Goal: Task Accomplishment & Management: Manage account settings

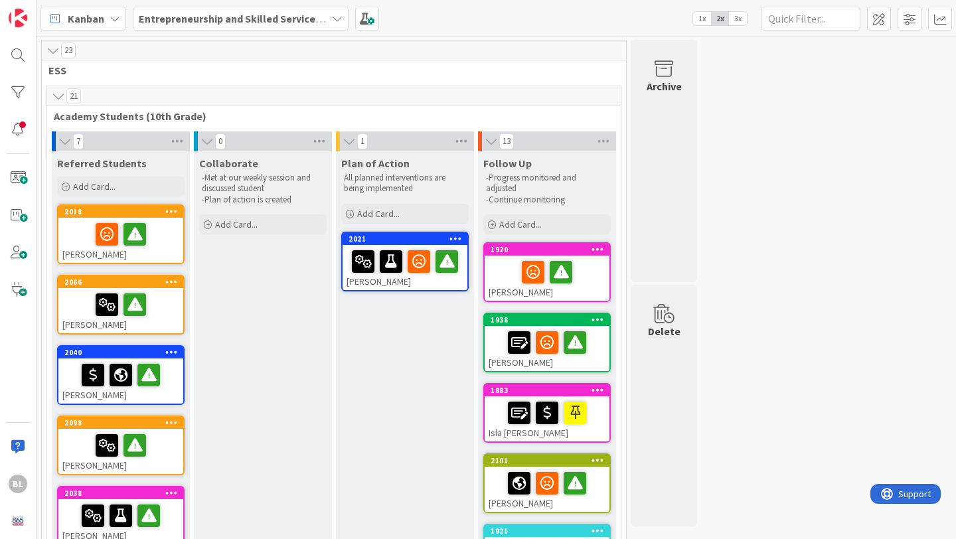
click at [159, 229] on div at bounding box center [120, 234] width 117 height 28
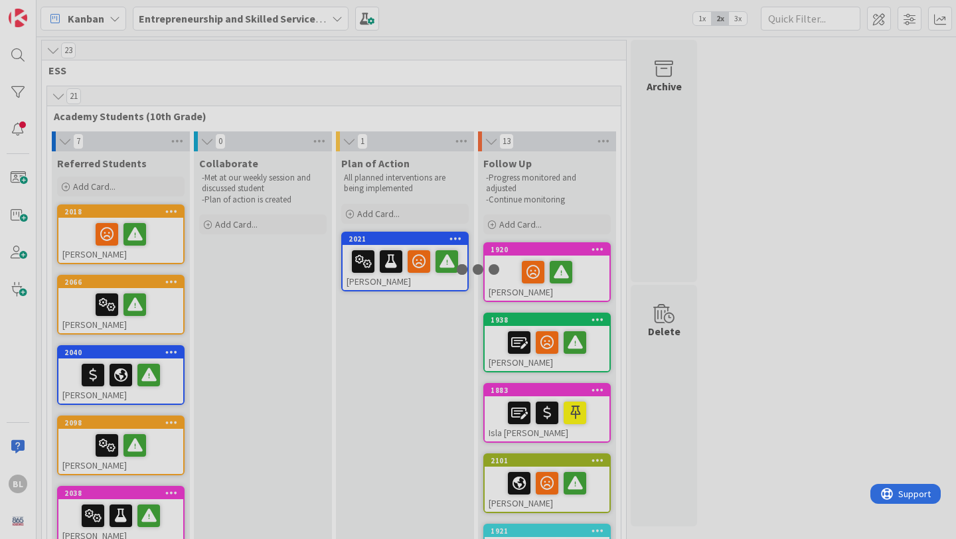
click at [159, 229] on div at bounding box center [478, 269] width 956 height 539
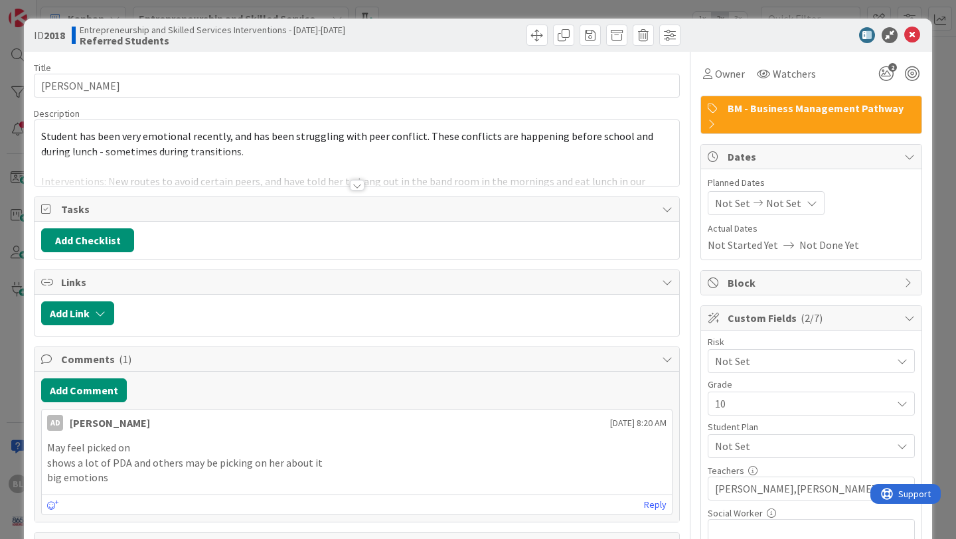
click at [355, 183] on div at bounding box center [357, 185] width 15 height 11
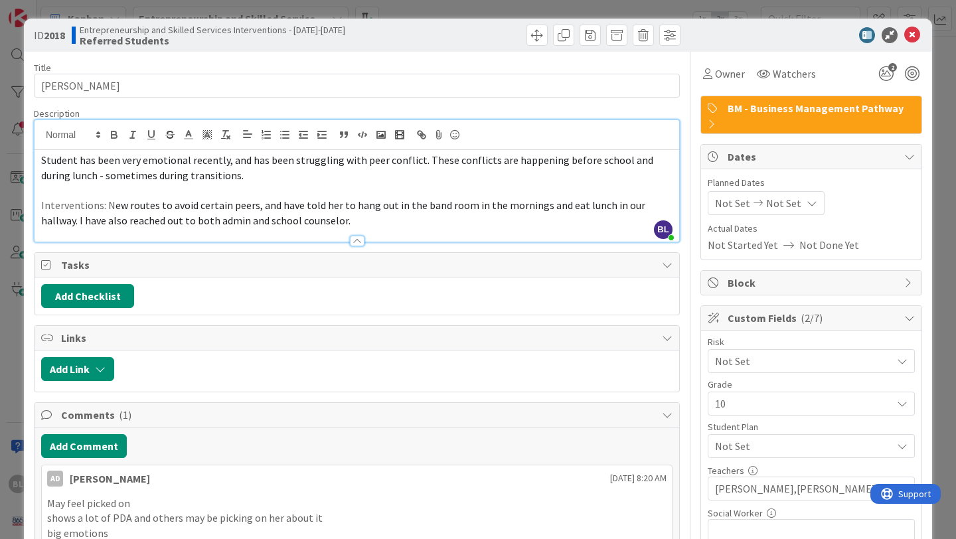
click at [358, 240] on div at bounding box center [357, 241] width 15 height 11
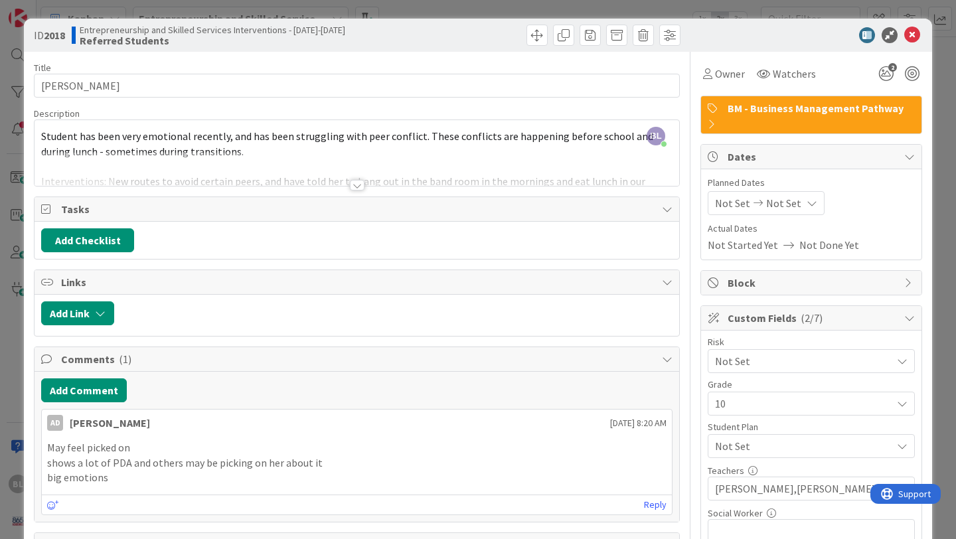
click at [357, 187] on div at bounding box center [357, 185] width 15 height 11
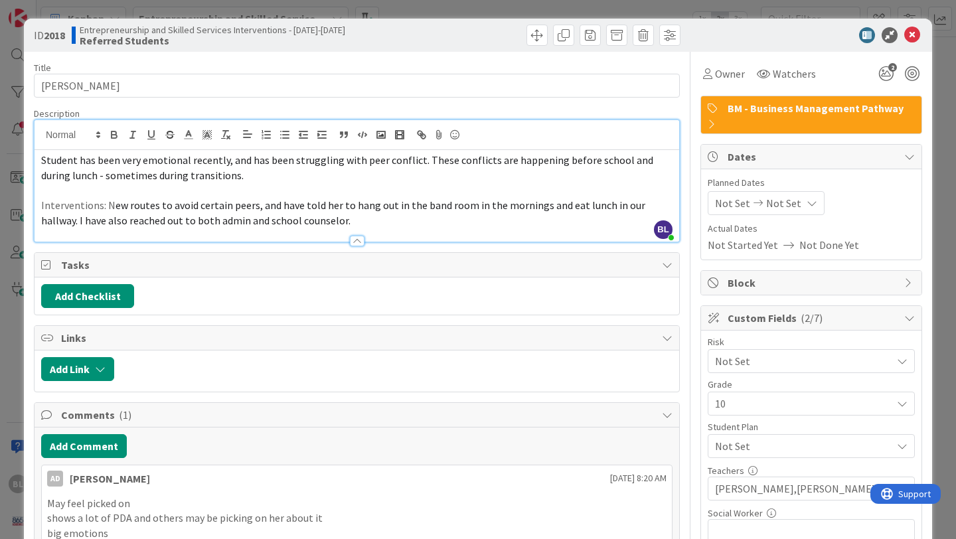
click at [41, 157] on span "Student has been very emotional recently, and has been struggling with peer con…" at bounding box center [348, 167] width 614 height 29
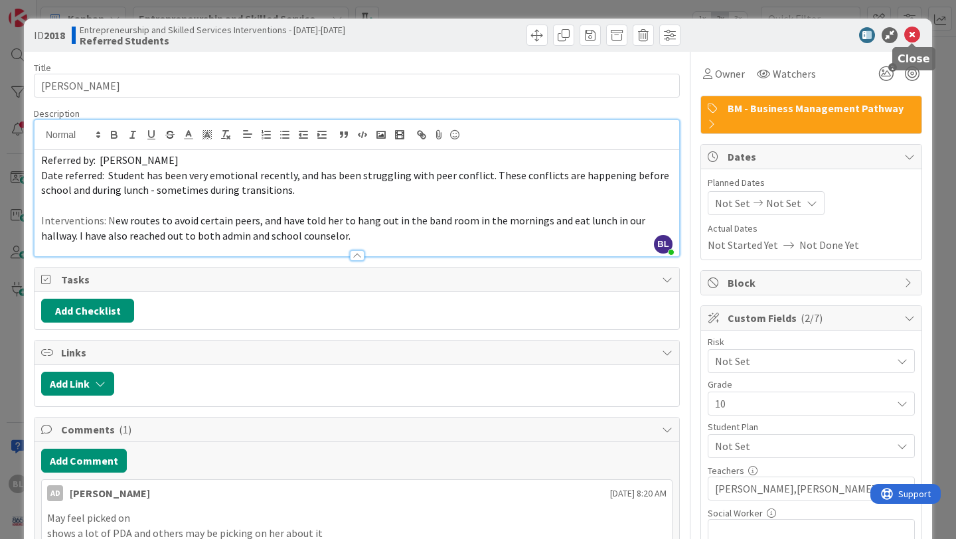
click at [911, 35] on icon at bounding box center [912, 35] width 16 height 16
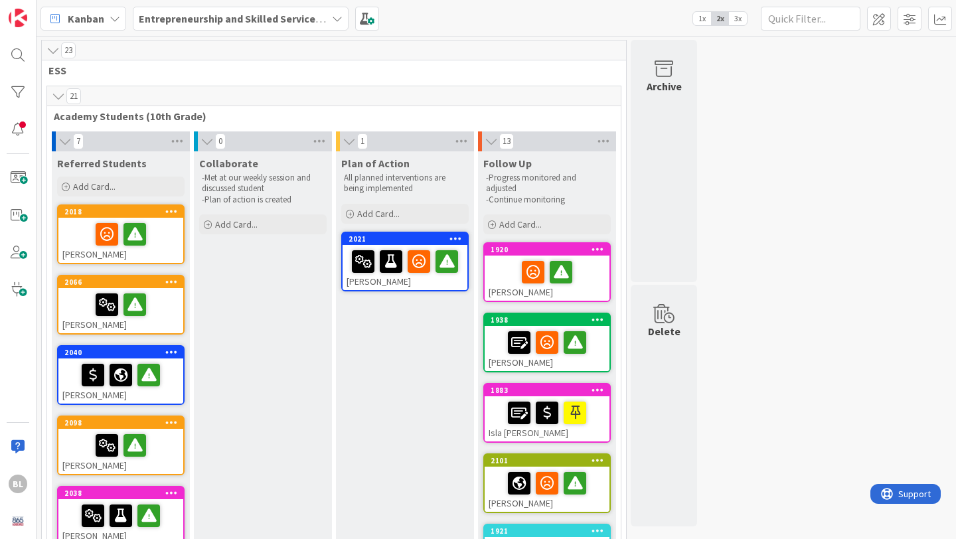
click at [151, 287] on div "2066" at bounding box center [120, 282] width 125 height 12
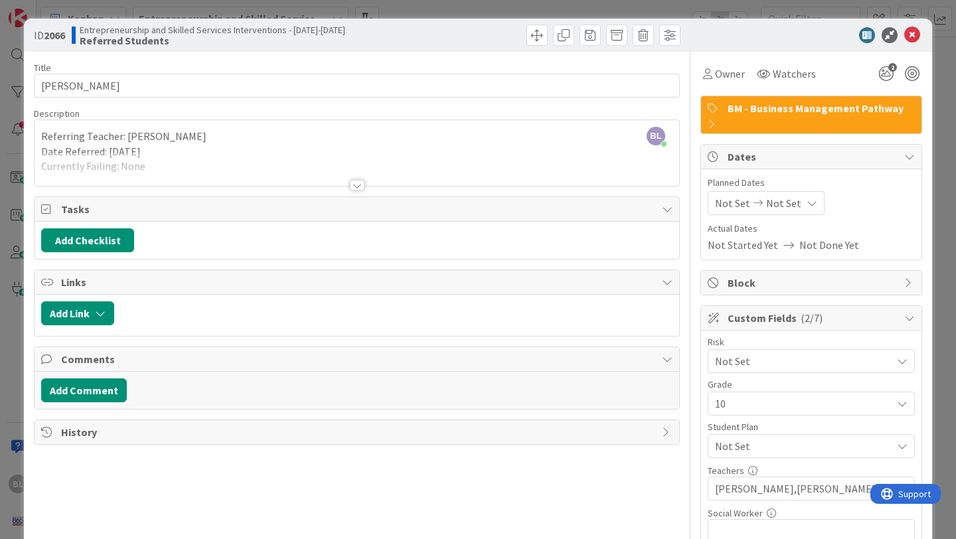
click at [360, 185] on div at bounding box center [357, 185] width 15 height 11
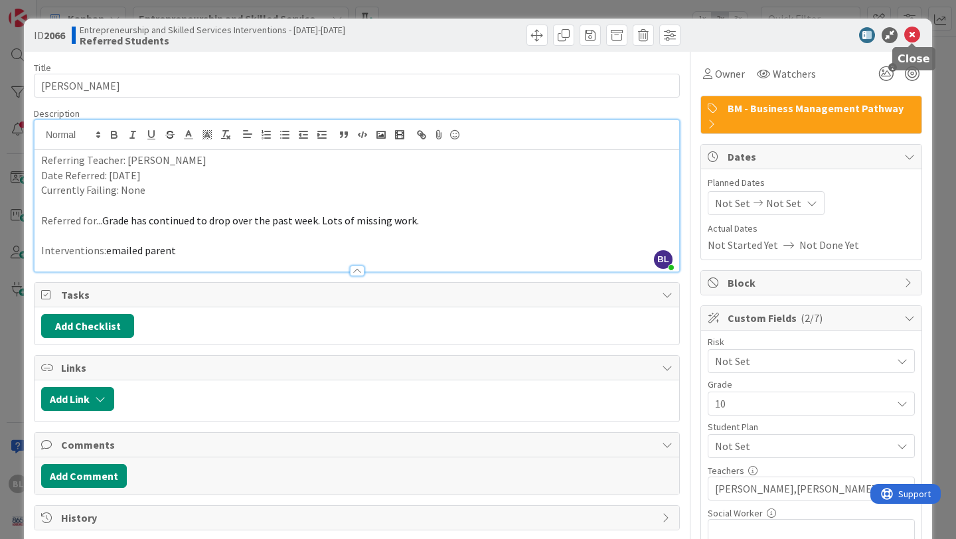
click at [915, 34] on icon at bounding box center [912, 35] width 16 height 16
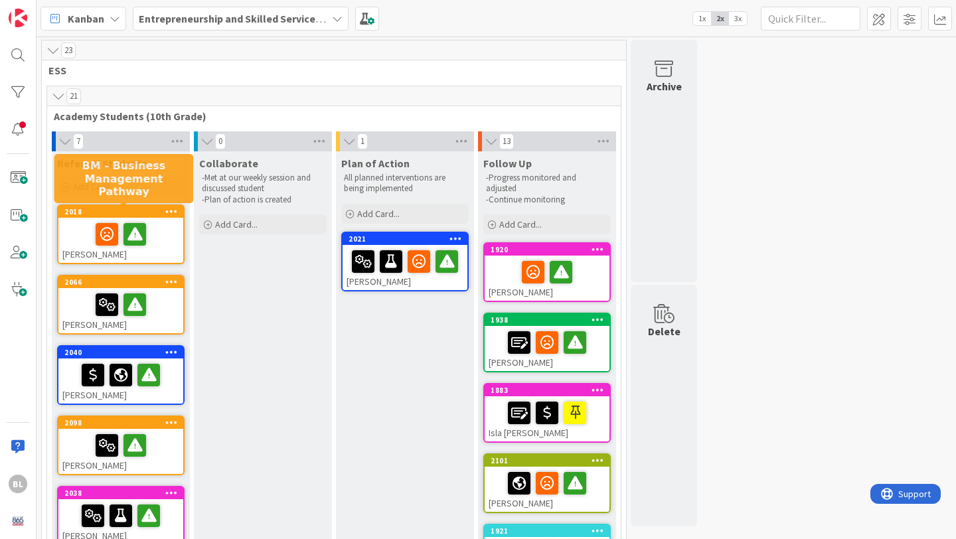
click at [148, 214] on div "2018" at bounding box center [123, 211] width 119 height 9
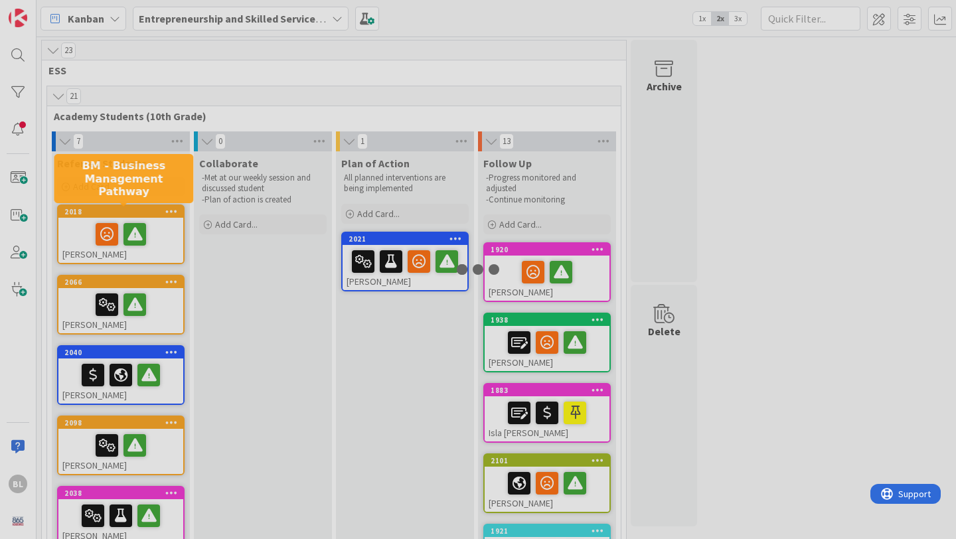
click at [148, 214] on div at bounding box center [478, 269] width 956 height 539
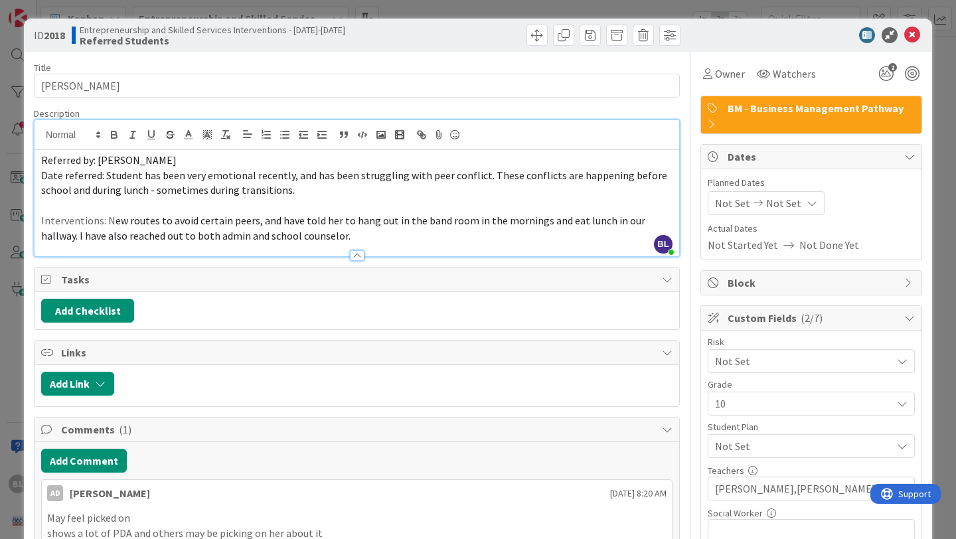
click at [105, 151] on div "Referred by: [PERSON_NAME] Date referred: Student has been very emotional recen…" at bounding box center [357, 203] width 645 height 106
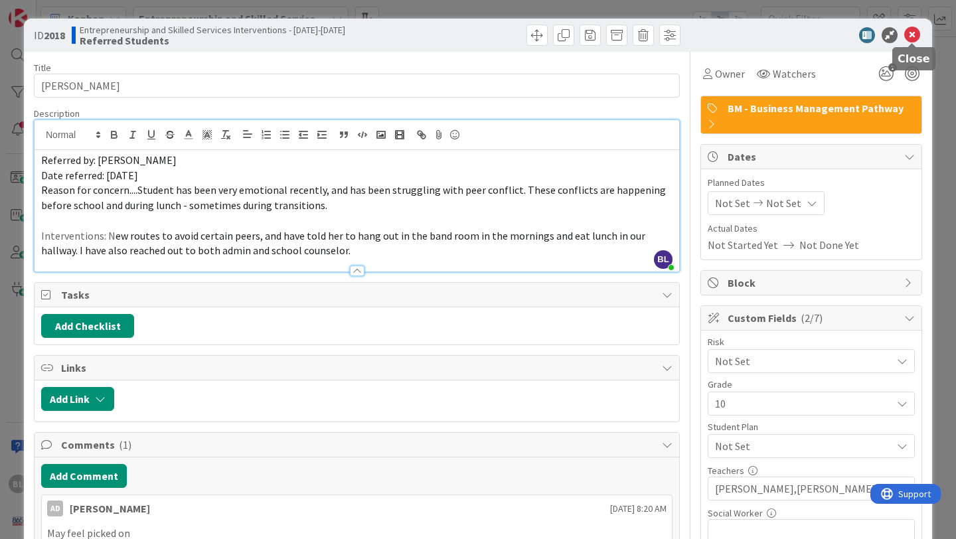
click at [913, 31] on icon at bounding box center [912, 35] width 16 height 16
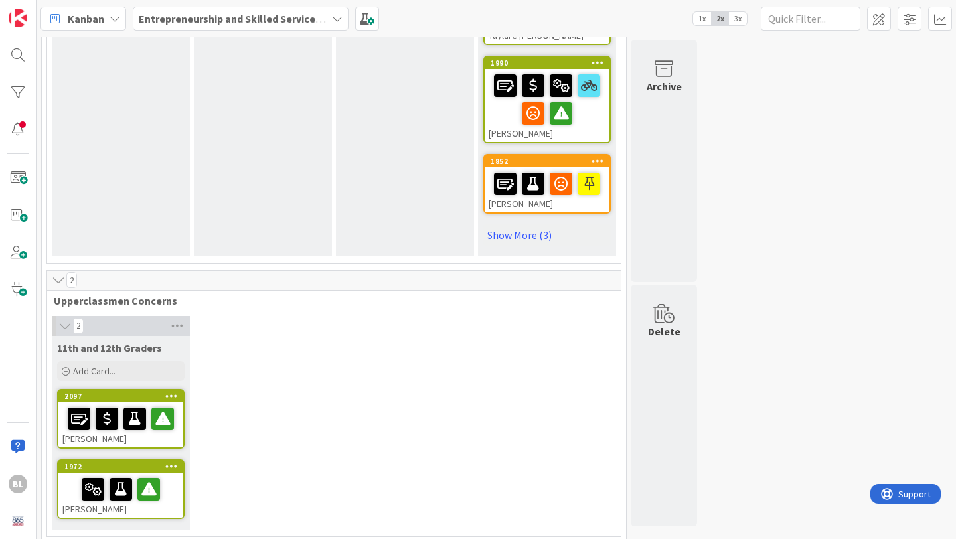
scroll to position [761, 0]
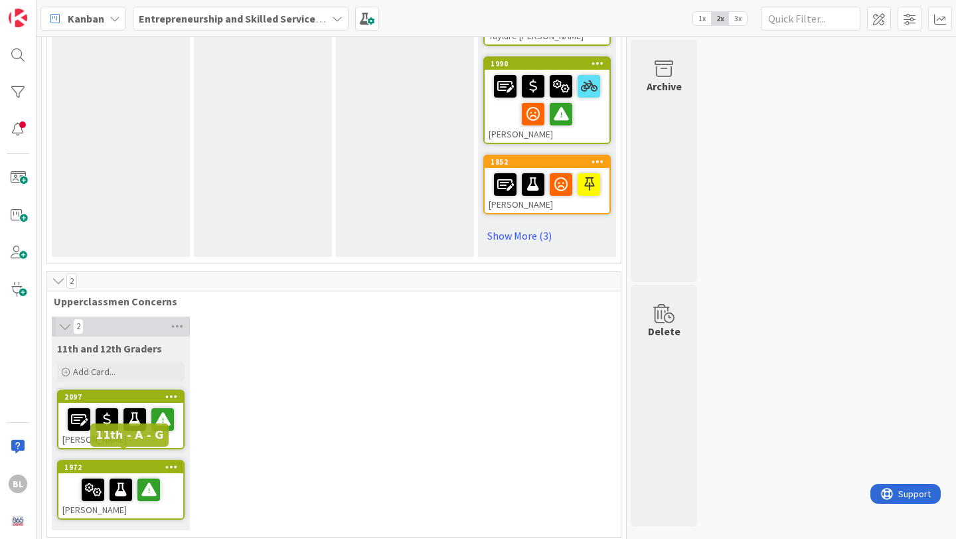
click at [134, 463] on div "1972" at bounding box center [123, 467] width 119 height 9
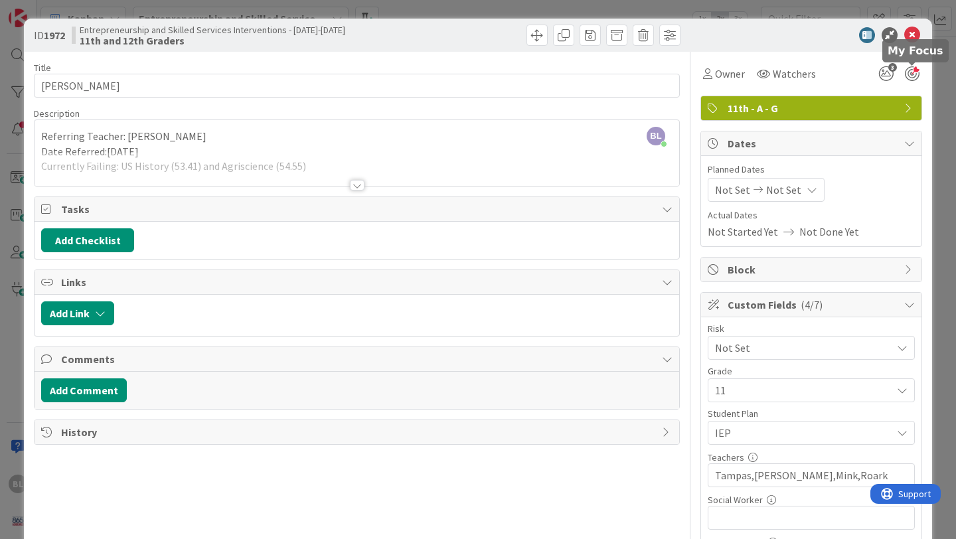
click at [915, 72] on div at bounding box center [912, 73] width 15 height 15
click at [911, 71] on div at bounding box center [912, 73] width 15 height 15
click at [787, 74] on span "Watchers" at bounding box center [794, 74] width 43 height 16
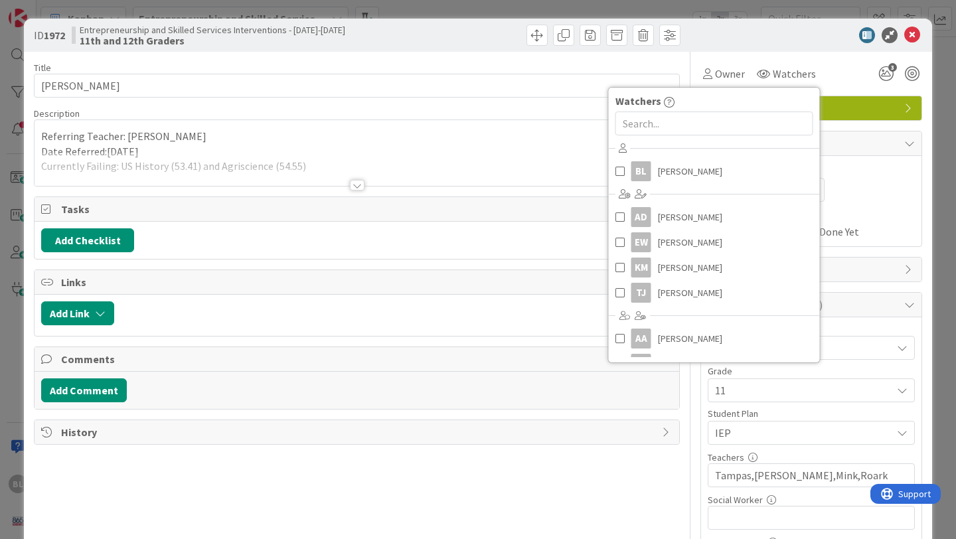
click at [357, 185] on div at bounding box center [357, 185] width 15 height 11
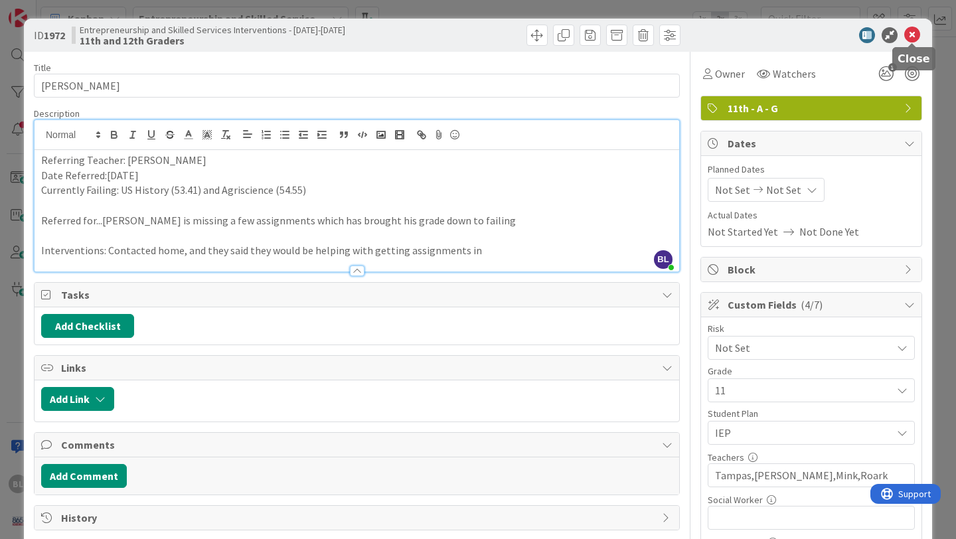
click at [914, 37] on icon at bounding box center [912, 35] width 16 height 16
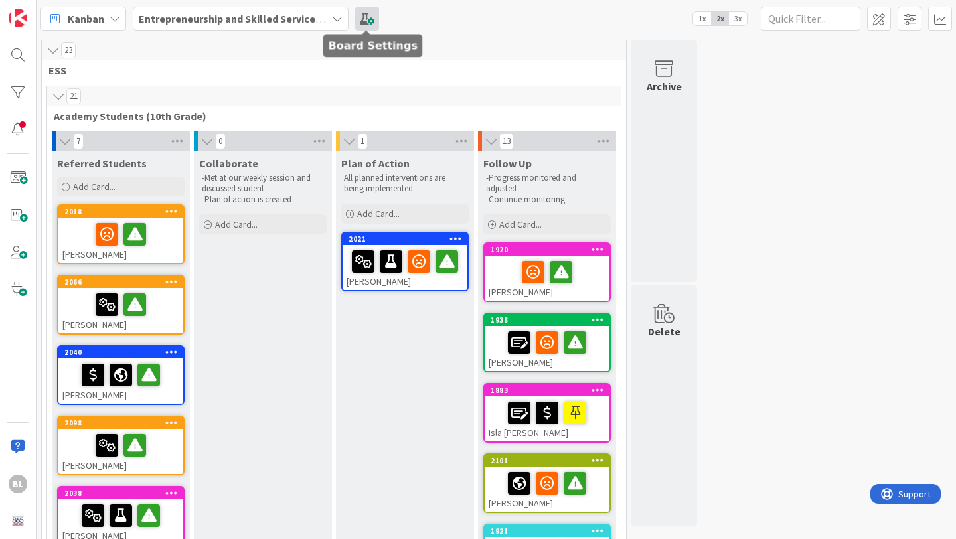
click at [369, 19] on span at bounding box center [367, 19] width 24 height 24
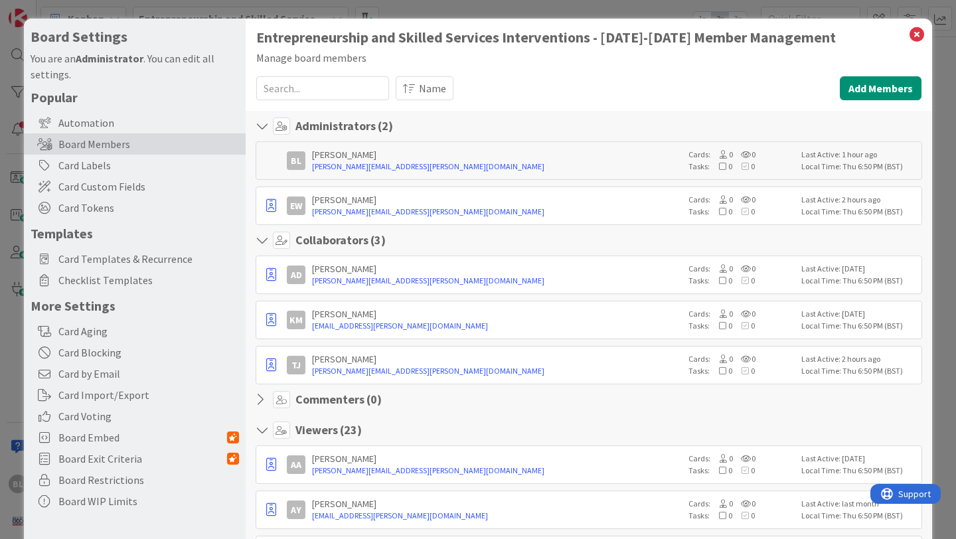
click at [264, 431] on icon at bounding box center [264, 430] width 17 height 13
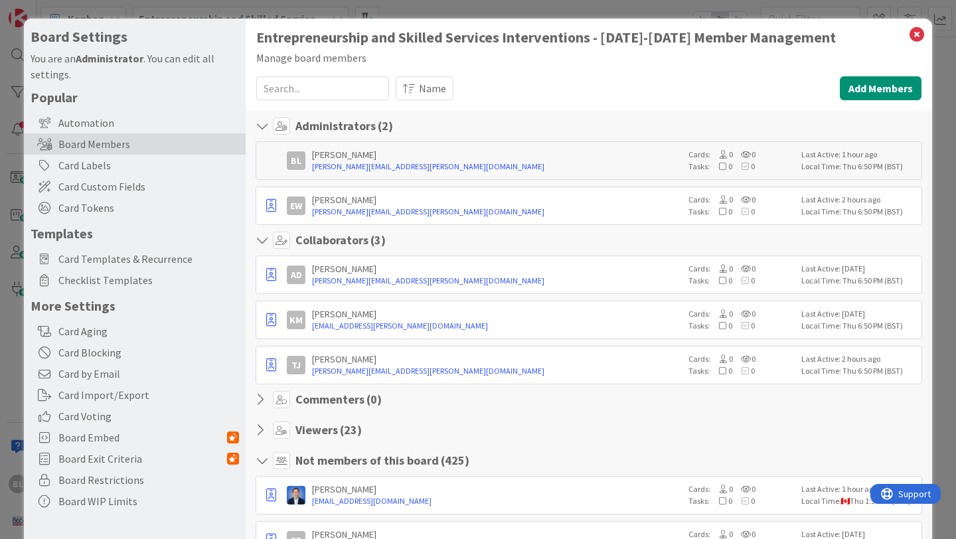
click at [264, 431] on icon at bounding box center [264, 430] width 17 height 13
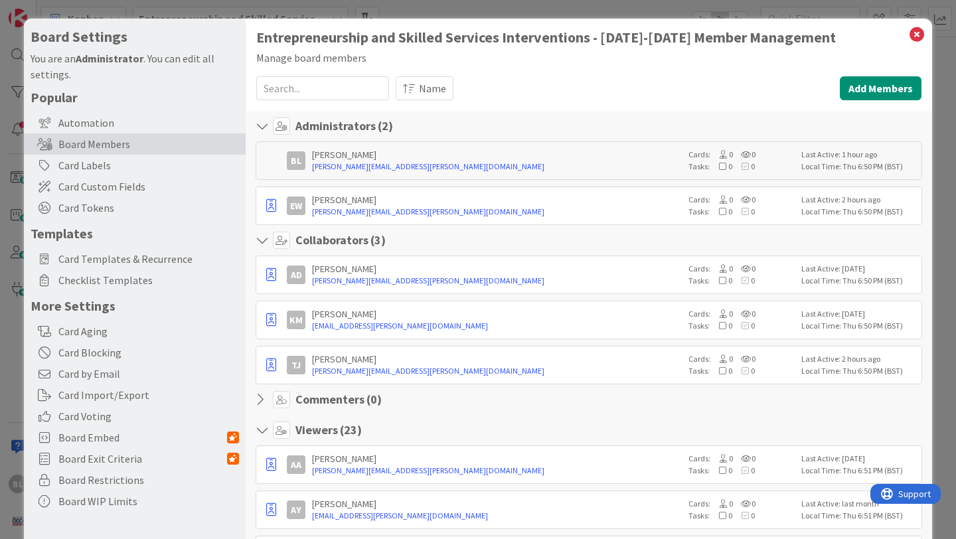
click at [262, 401] on icon at bounding box center [264, 399] width 17 height 13
click at [263, 399] on icon at bounding box center [264, 399] width 17 height 13
click at [913, 34] on icon at bounding box center [916, 34] width 17 height 19
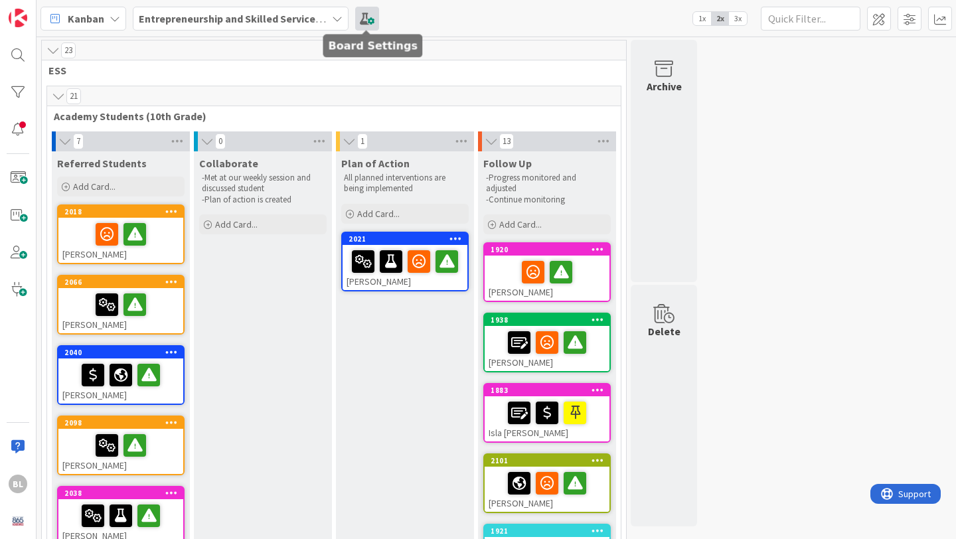
click at [371, 16] on span at bounding box center [367, 19] width 24 height 24
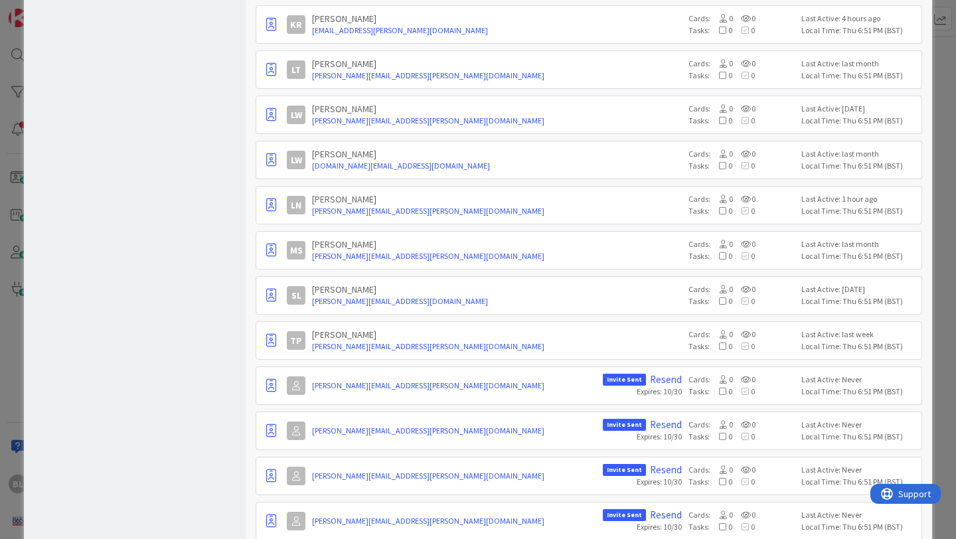
scroll to position [931, 0]
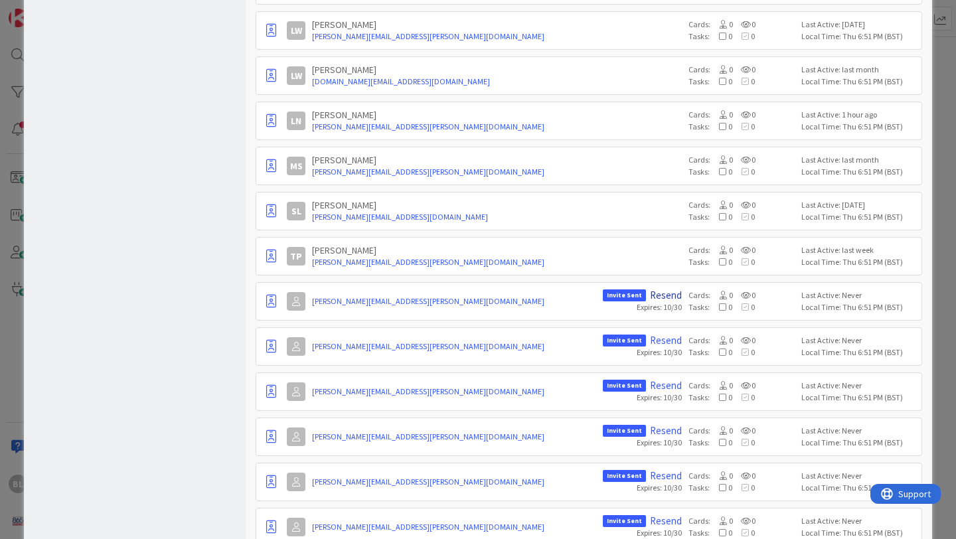
click at [664, 297] on link "Resend" at bounding box center [666, 295] width 32 height 12
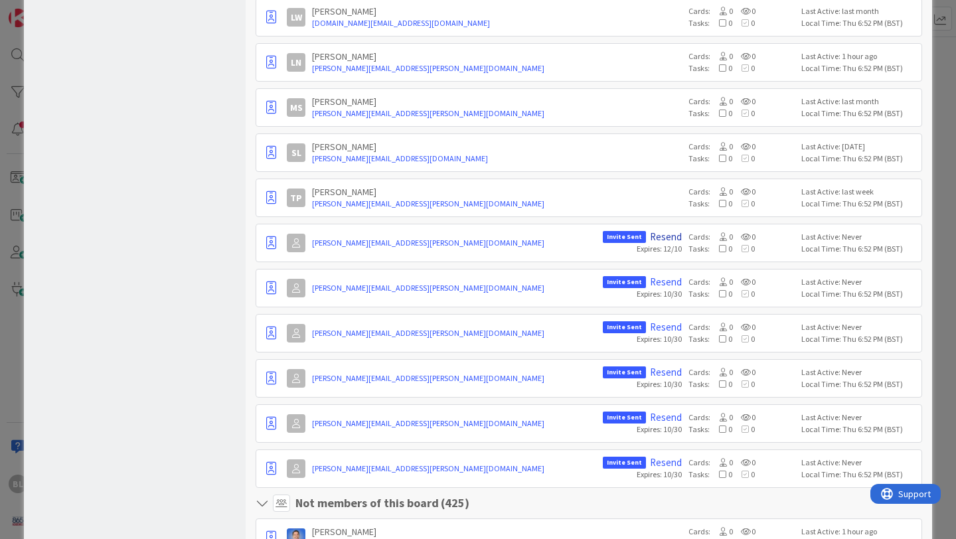
scroll to position [994, 0]
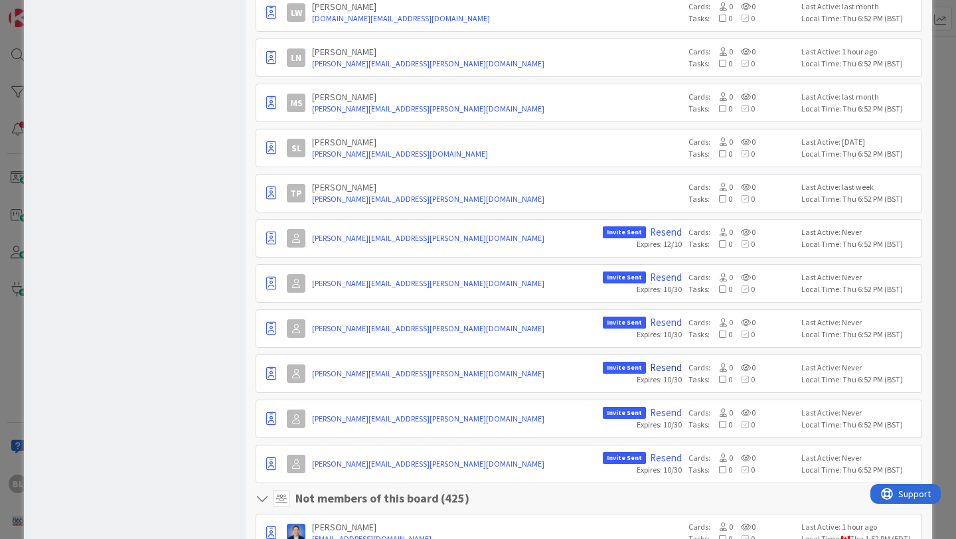
click at [667, 367] on link "Resend" at bounding box center [666, 368] width 32 height 12
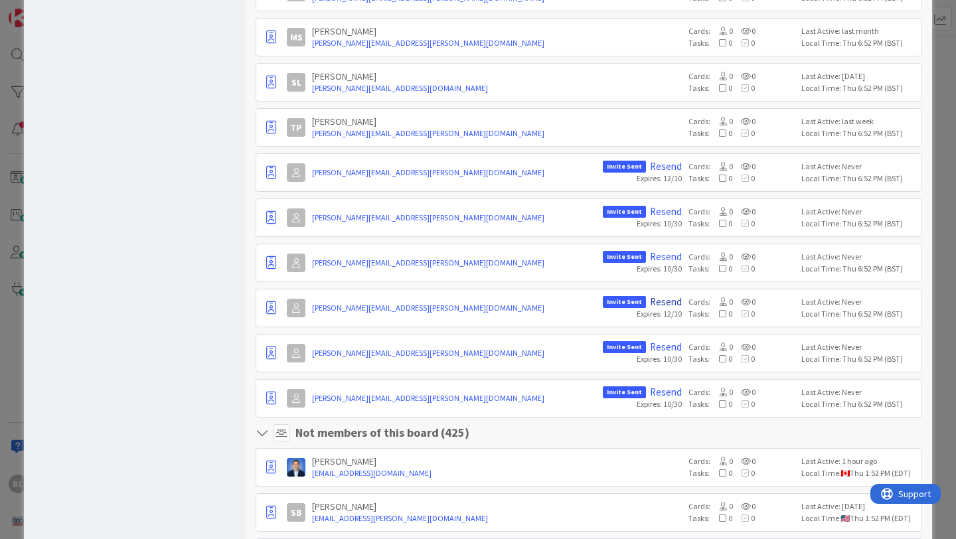
scroll to position [1077, 0]
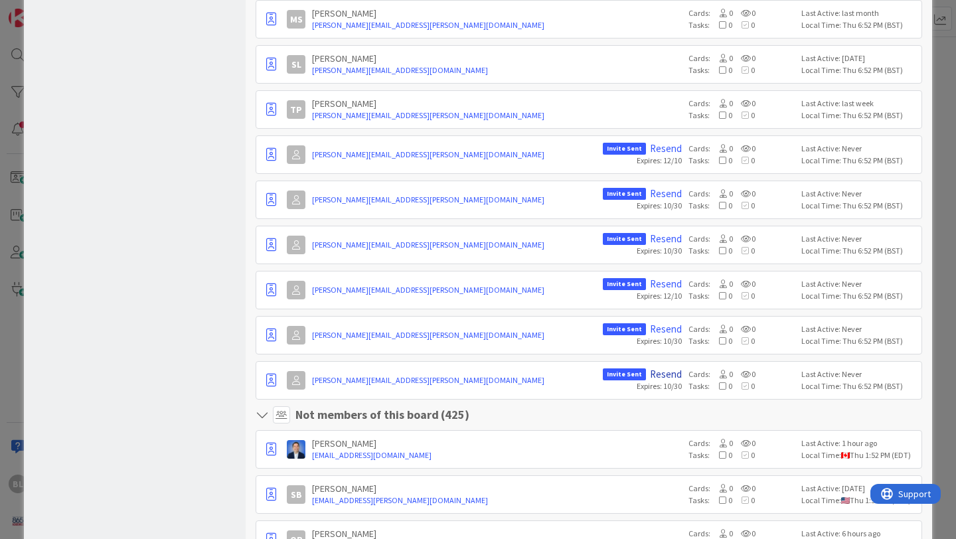
click at [665, 376] on link "Resend" at bounding box center [666, 374] width 32 height 12
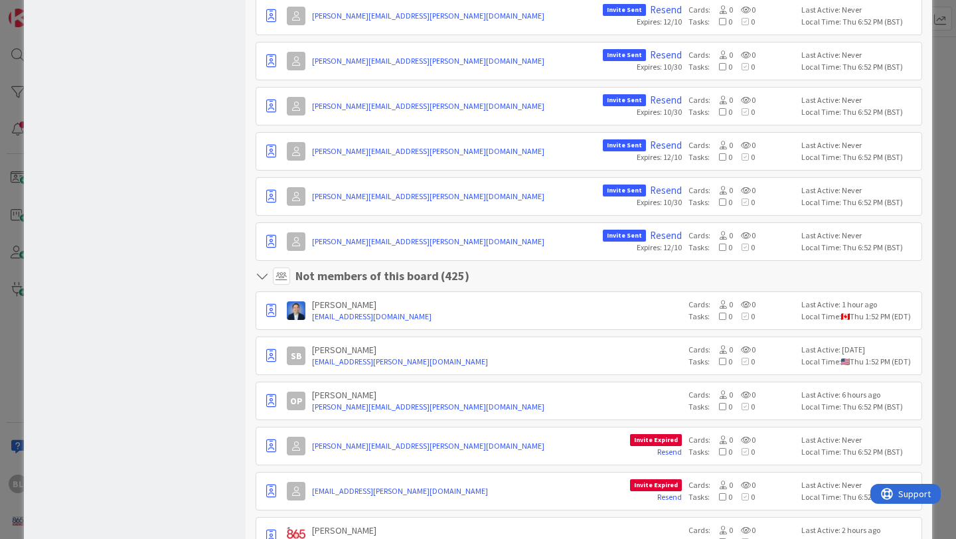
scroll to position [0, 0]
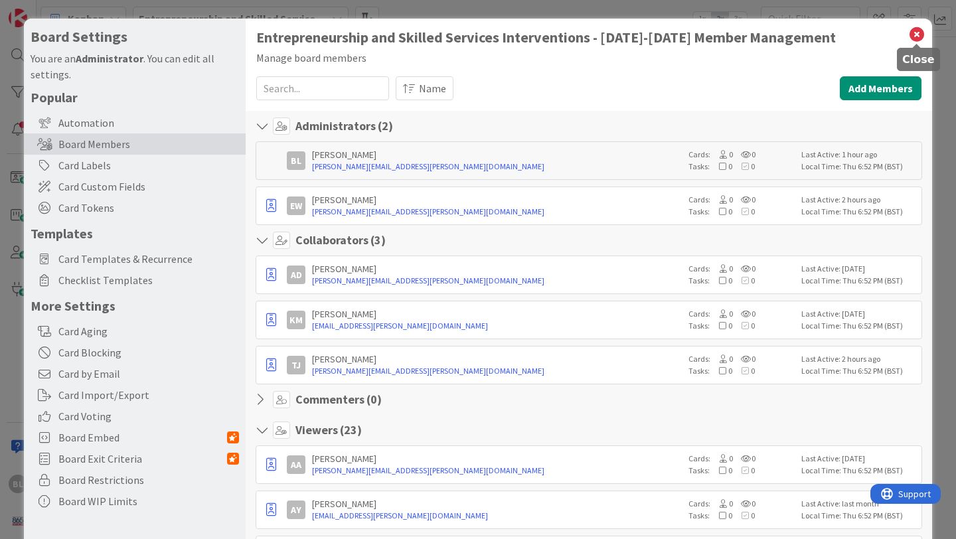
click at [918, 33] on icon at bounding box center [916, 34] width 17 height 19
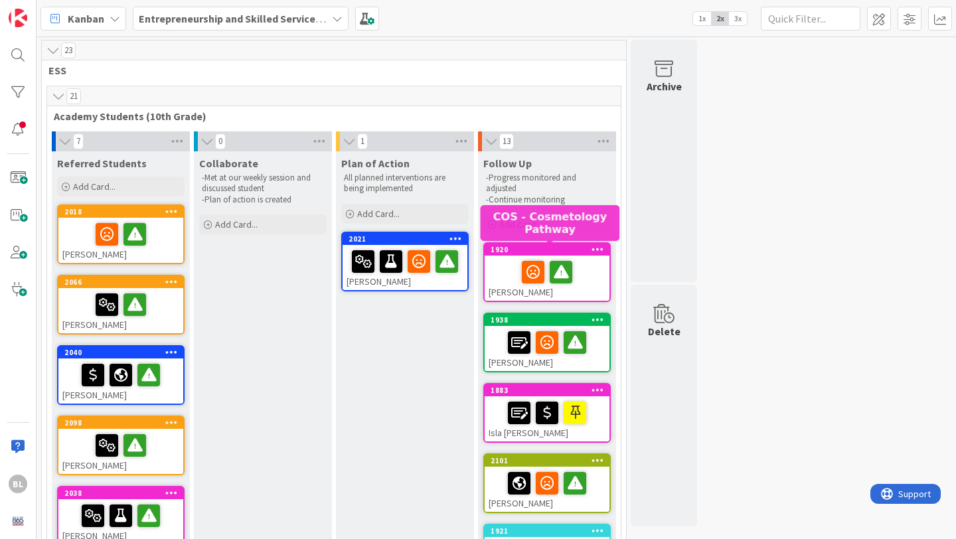
click at [578, 246] on div "1920" at bounding box center [550, 249] width 119 height 9
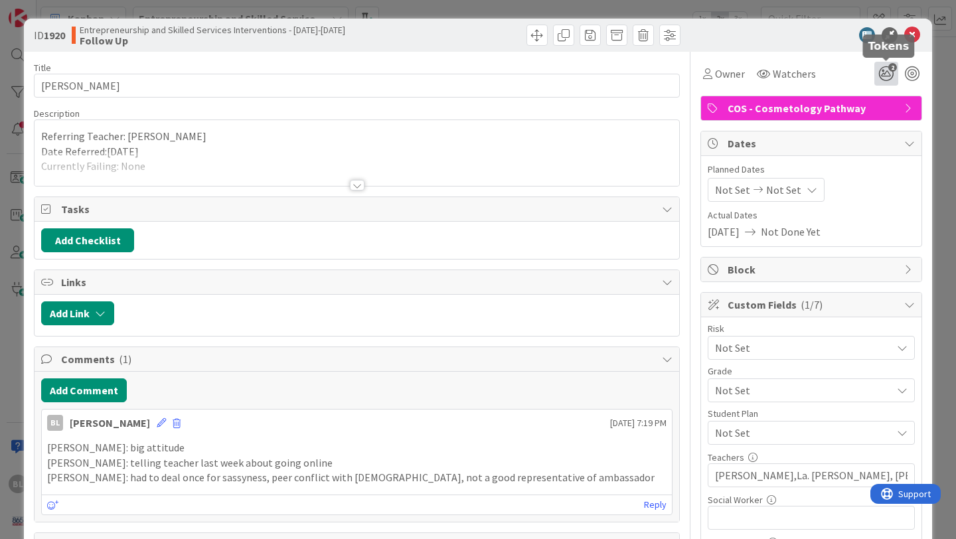
click at [886, 71] on icon "2" at bounding box center [886, 74] width 24 height 24
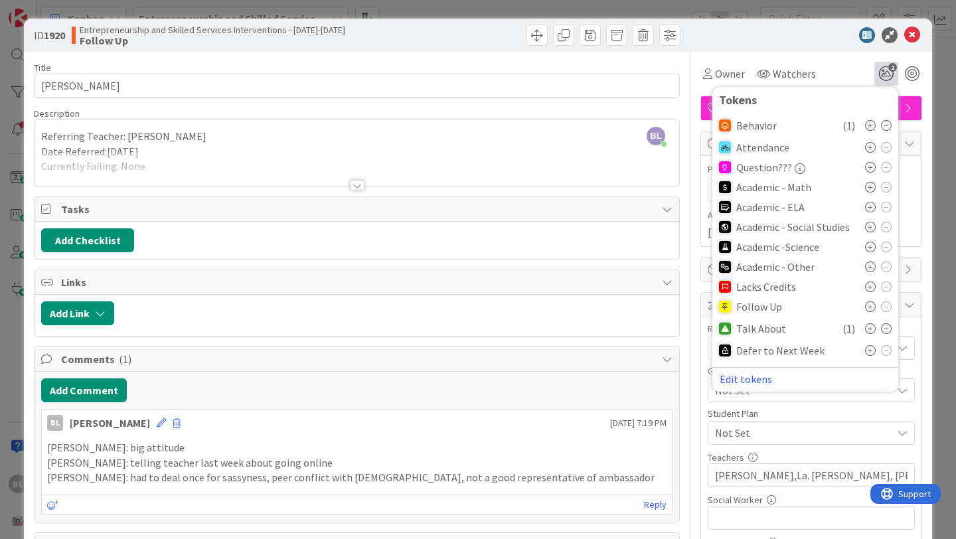
click at [886, 325] on icon at bounding box center [886, 328] width 11 height 11
click at [914, 35] on icon at bounding box center [912, 35] width 16 height 16
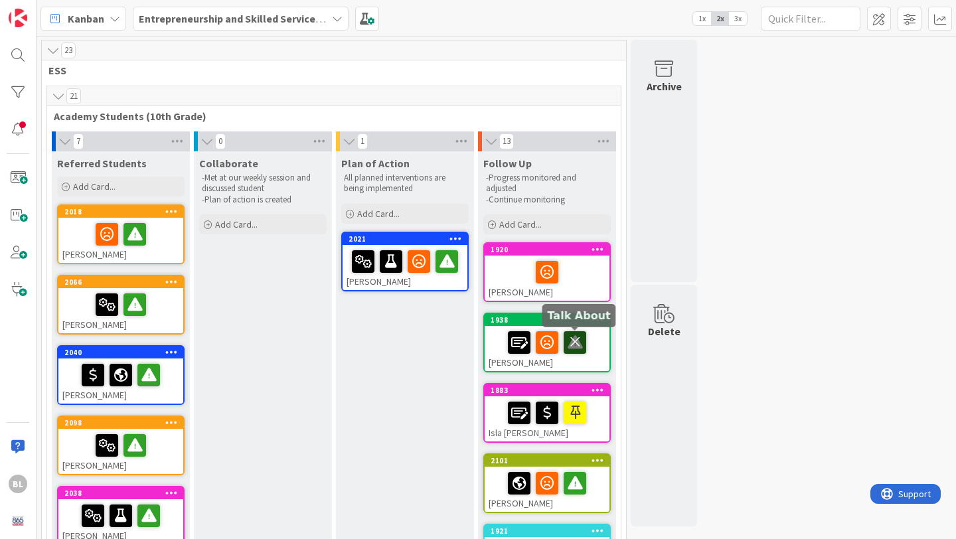
click at [578, 343] on icon at bounding box center [575, 341] width 23 height 21
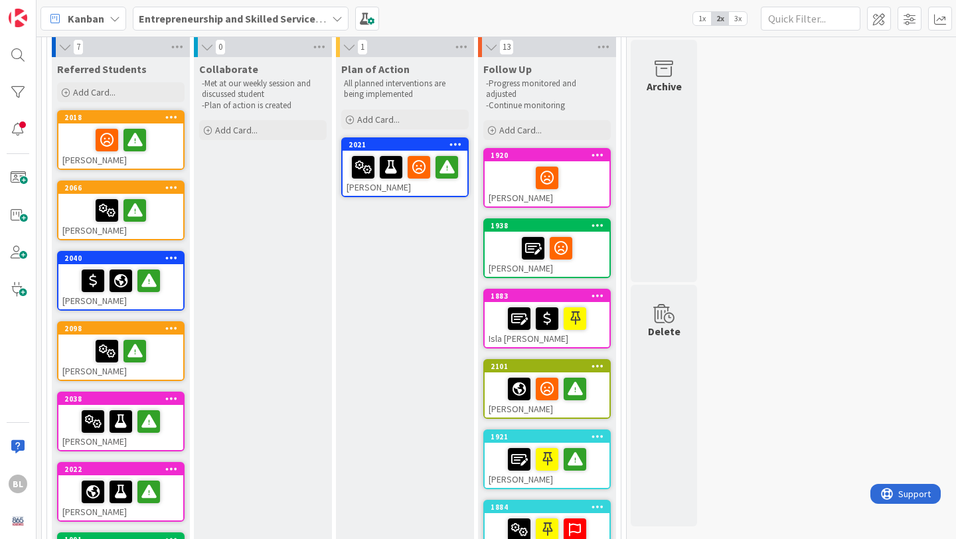
scroll to position [95, 0]
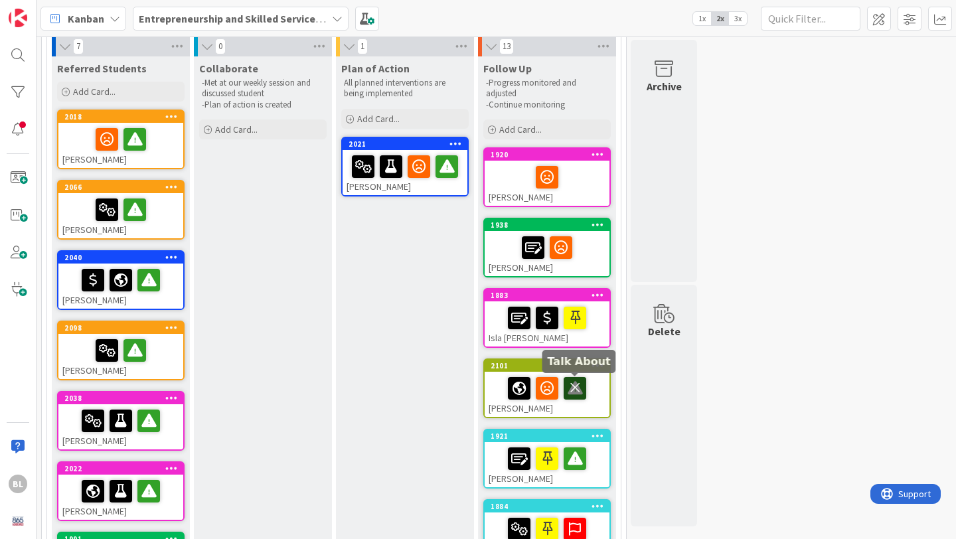
click at [578, 392] on icon at bounding box center [575, 387] width 23 height 21
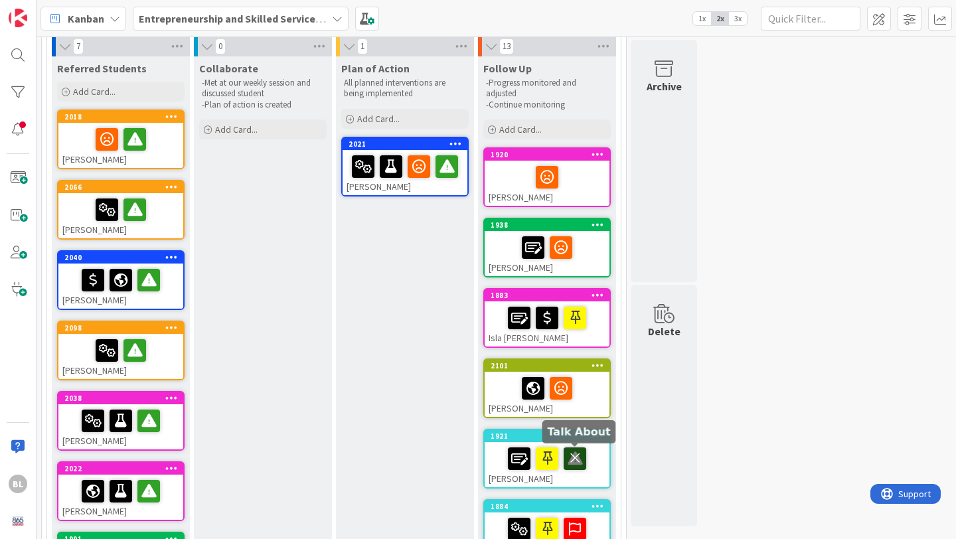
click at [576, 458] on icon at bounding box center [575, 457] width 23 height 21
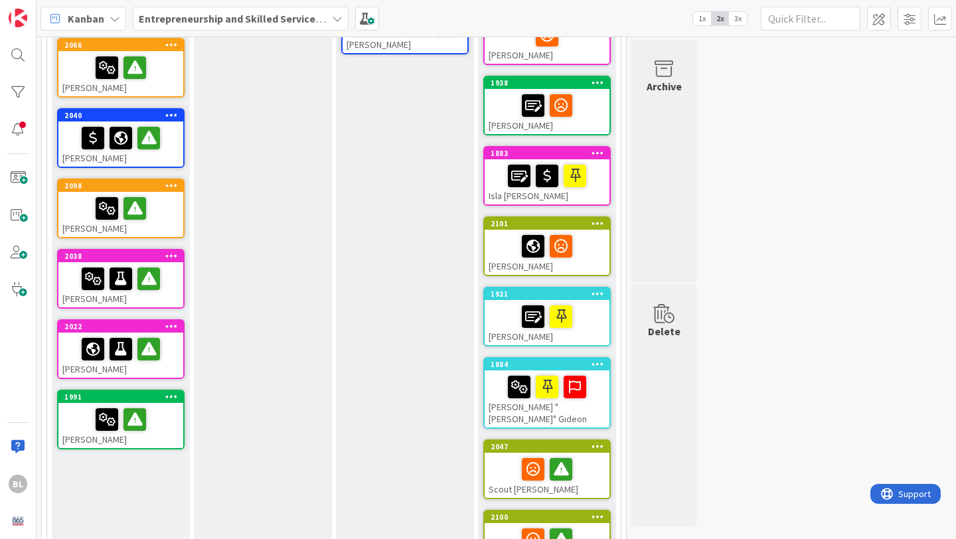
scroll to position [238, 0]
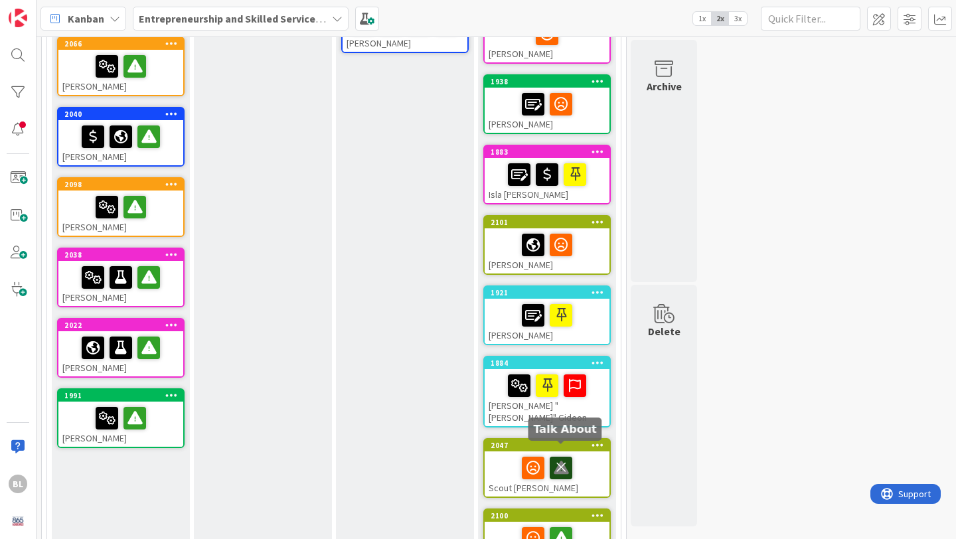
click at [561, 457] on icon at bounding box center [561, 467] width 23 height 21
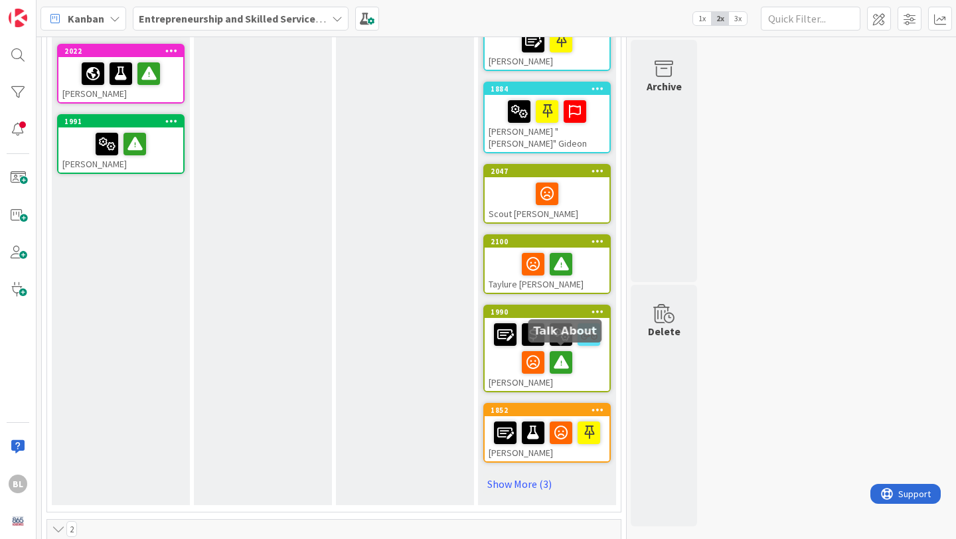
scroll to position [512, 0]
click at [562, 351] on icon at bounding box center [561, 361] width 23 height 21
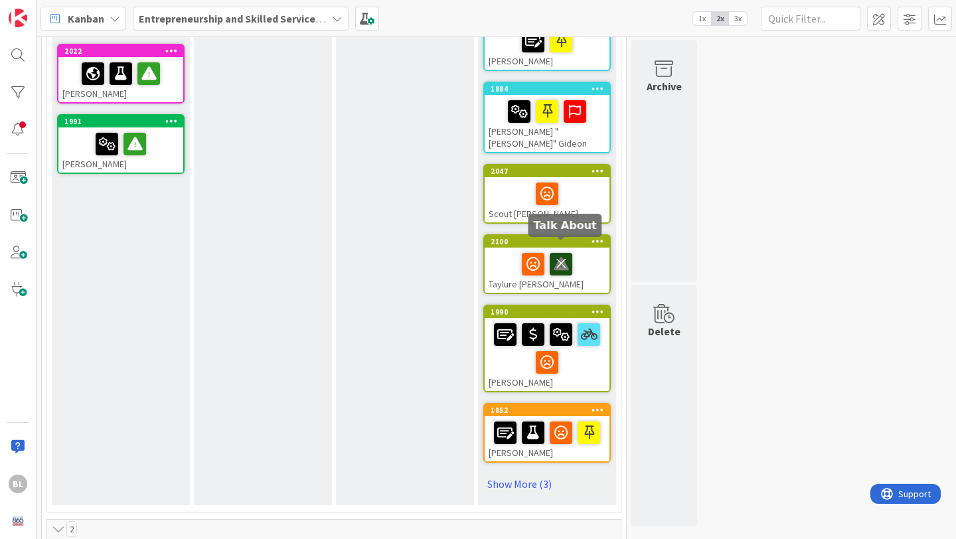
click at [562, 253] on icon at bounding box center [561, 263] width 23 height 21
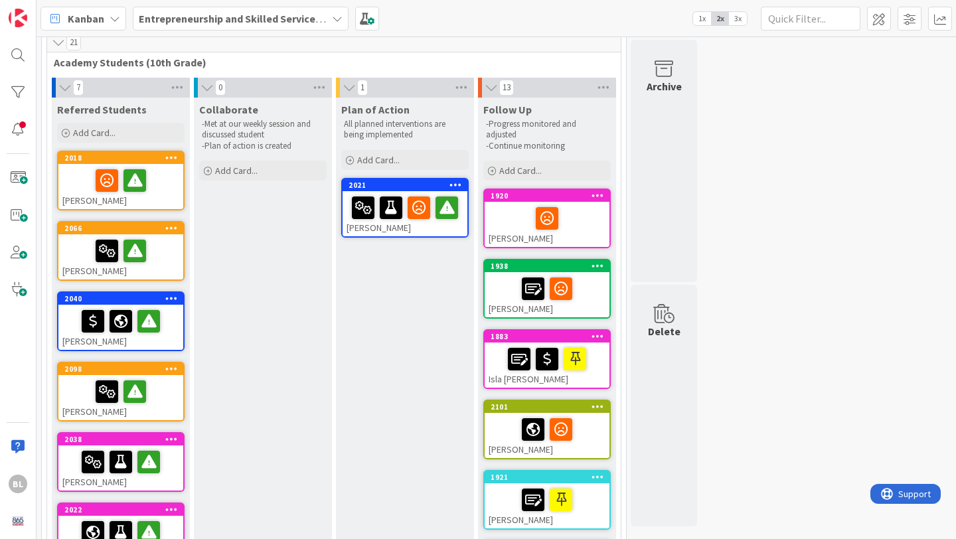
scroll to position [53, 0]
